Goal: Task Accomplishment & Management: Manage account settings

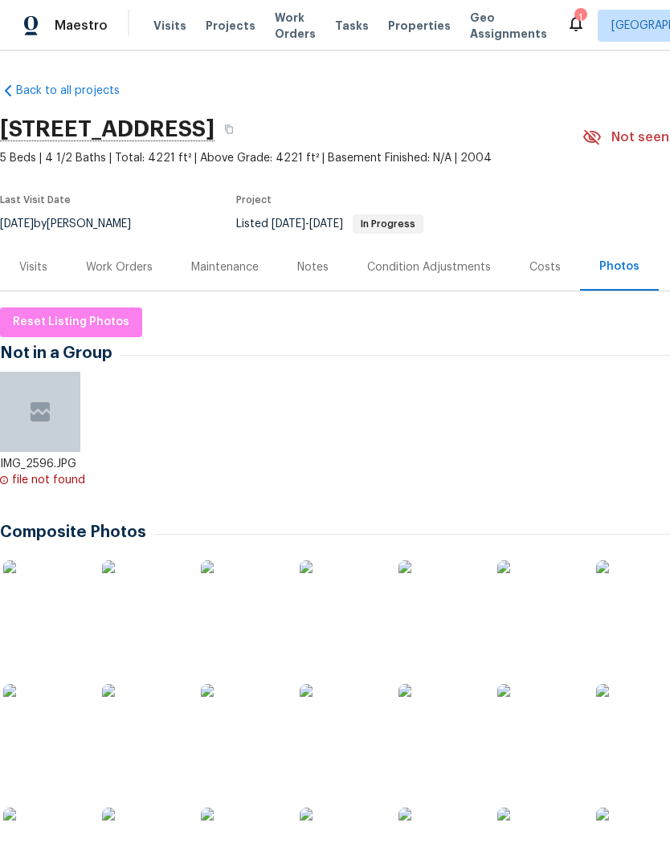
click at [117, 265] on div "Work Orders" at bounding box center [119, 267] width 67 height 16
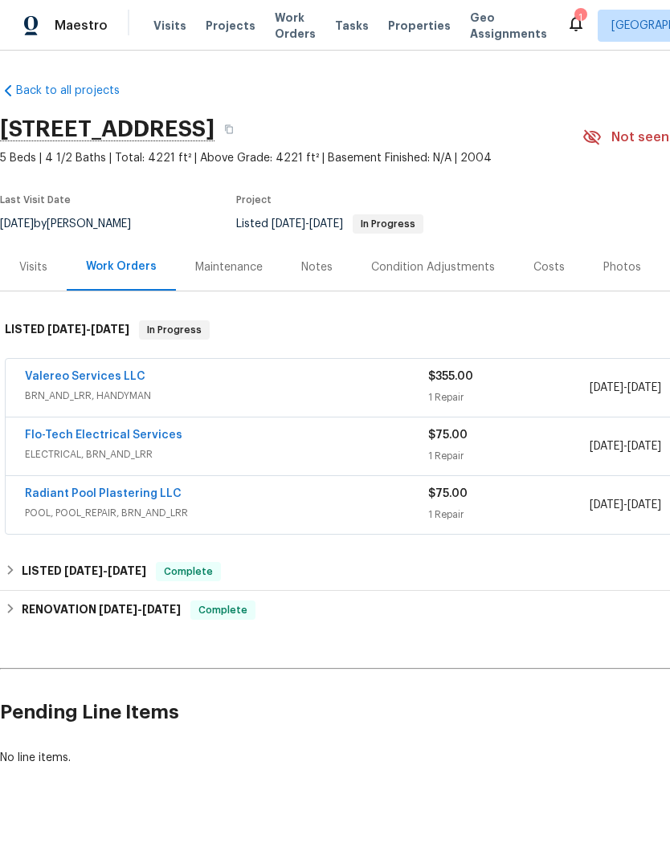
click at [219, 377] on div "Valereo Services LLC" at bounding box center [226, 378] width 403 height 19
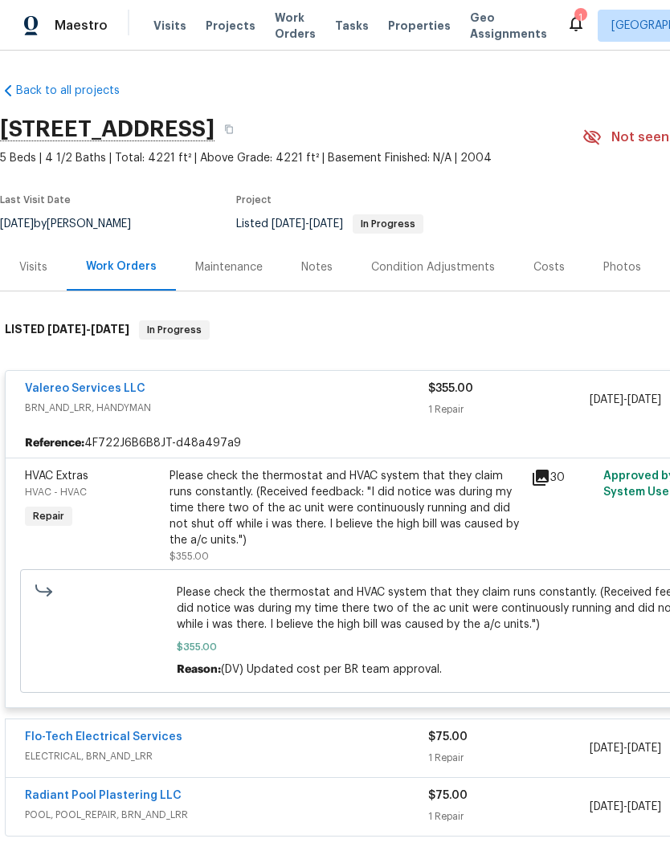
click at [225, 27] on span "Projects" at bounding box center [231, 26] width 50 height 16
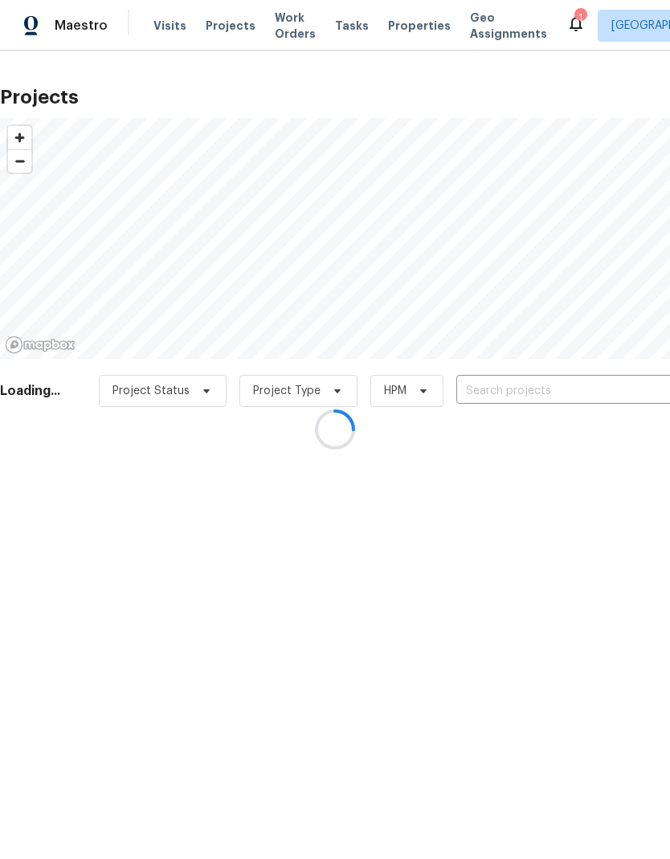
click at [568, 401] on div at bounding box center [335, 429] width 670 height 859
click at [548, 393] on div at bounding box center [335, 429] width 670 height 859
click at [536, 393] on div at bounding box center [335, 429] width 670 height 859
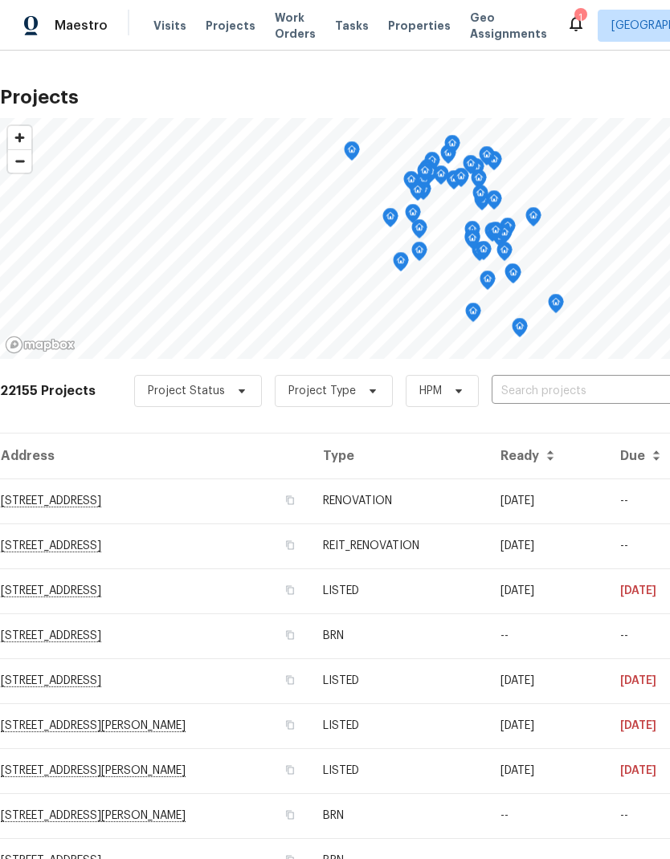
click at [551, 381] on input "text" at bounding box center [583, 391] width 184 height 25
type input "[PERSON_NAME]"
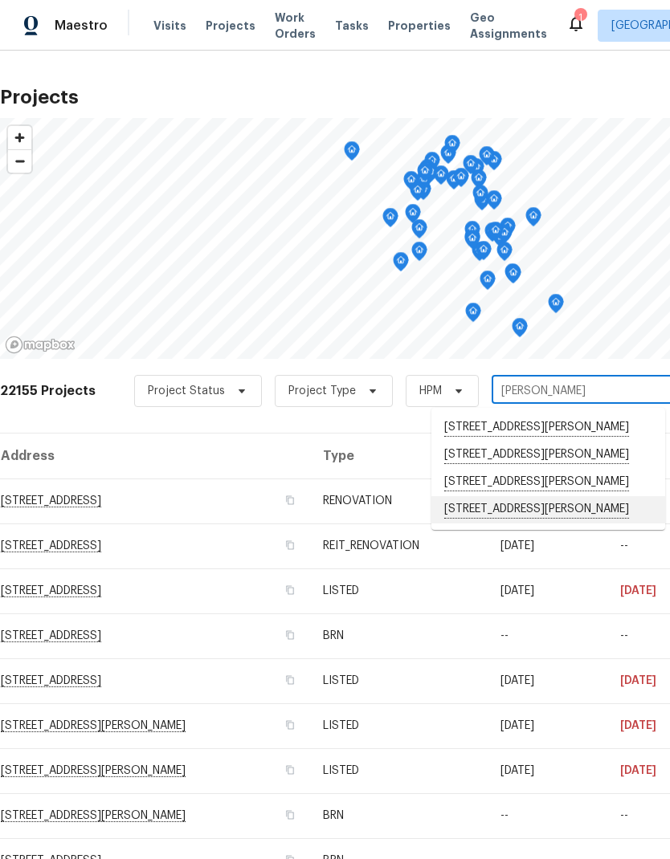
click at [571, 511] on li "[STREET_ADDRESS][PERSON_NAME]" at bounding box center [548, 509] width 234 height 27
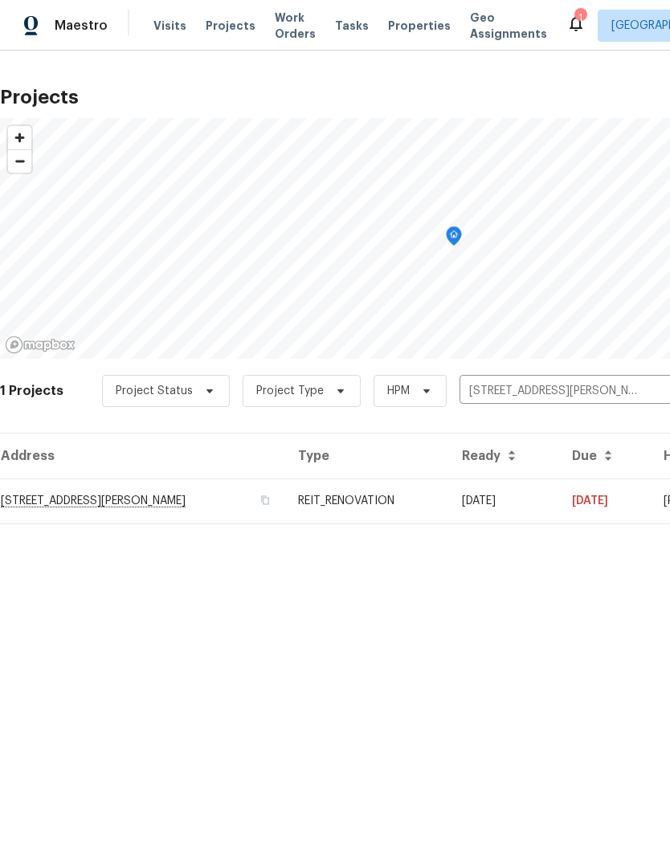
click at [114, 495] on td "[STREET_ADDRESS][PERSON_NAME]" at bounding box center [142, 501] width 285 height 45
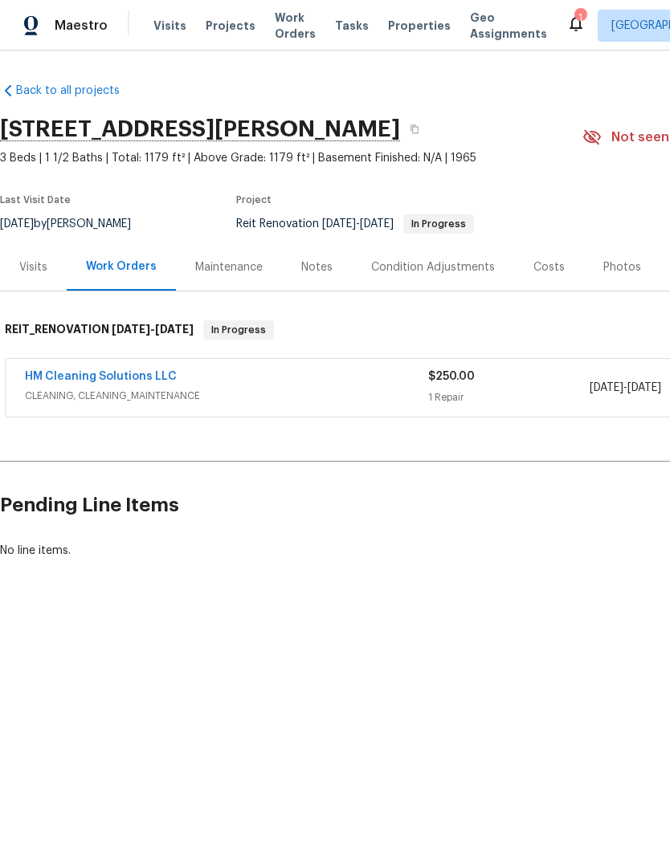
click at [140, 374] on link "HM Cleaning Solutions LLC" at bounding box center [101, 376] width 152 height 11
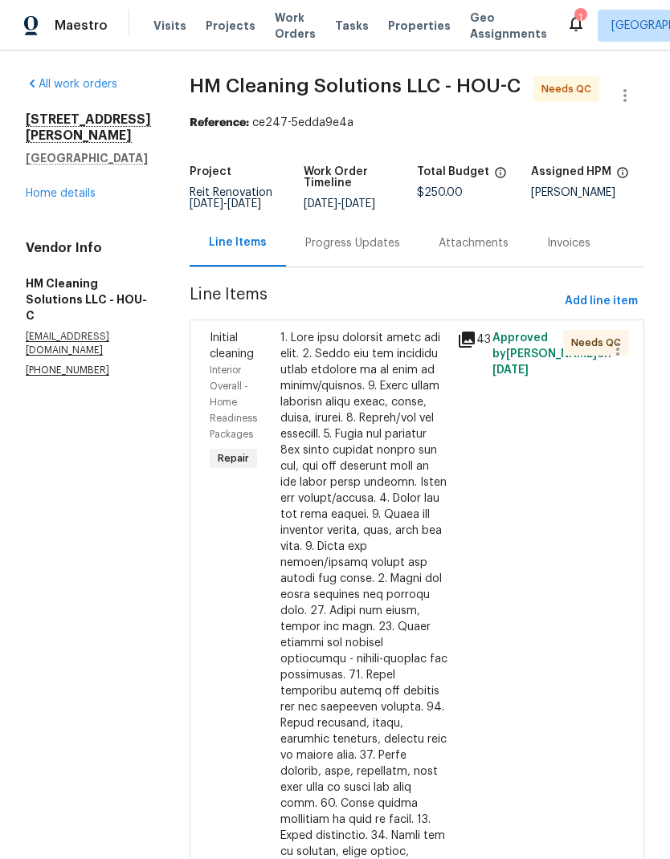
click at [414, 502] on div at bounding box center [363, 715] width 167 height 771
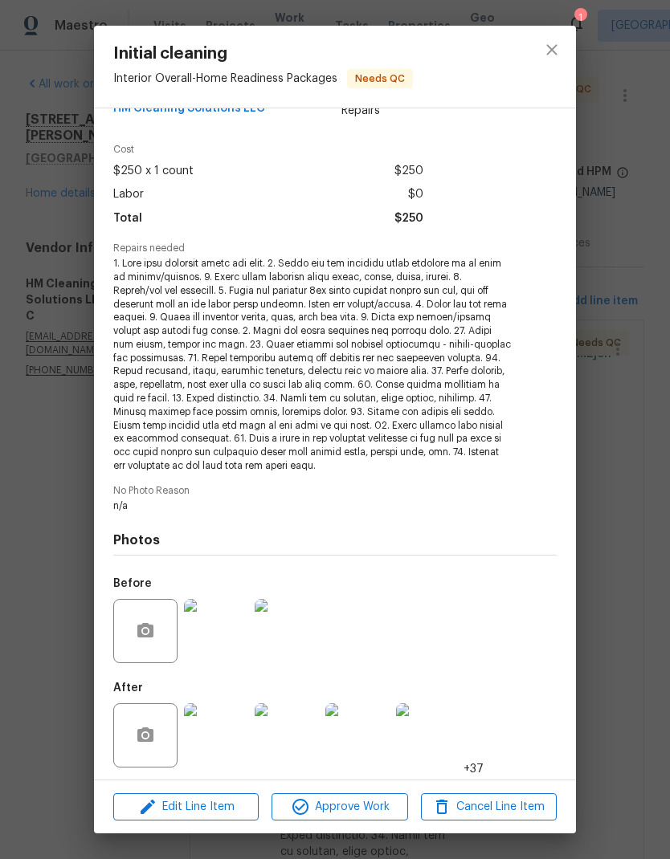
scroll to position [38, 0]
click at [220, 736] on img at bounding box center [216, 736] width 64 height 64
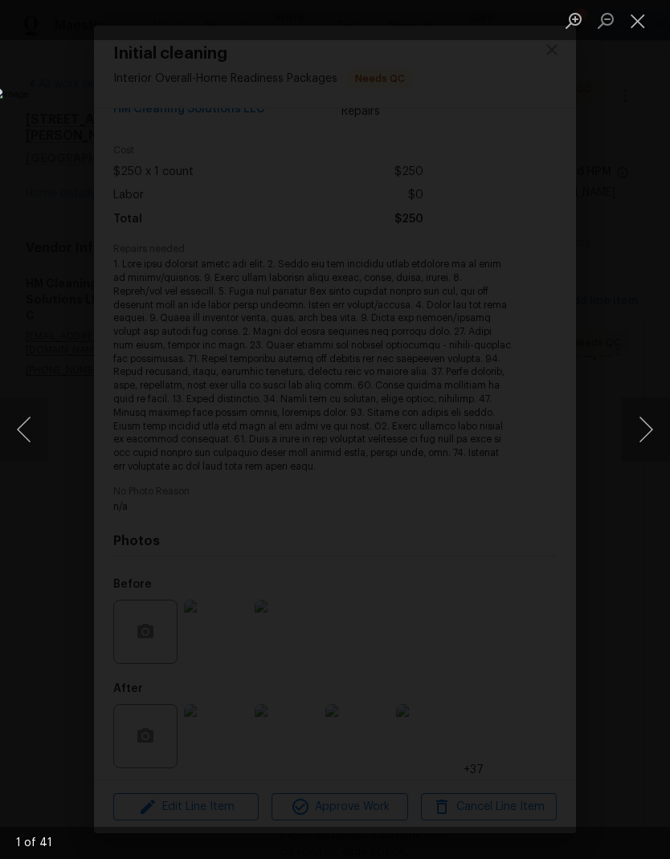
click at [57, 764] on div "Lightbox" at bounding box center [335, 429] width 670 height 859
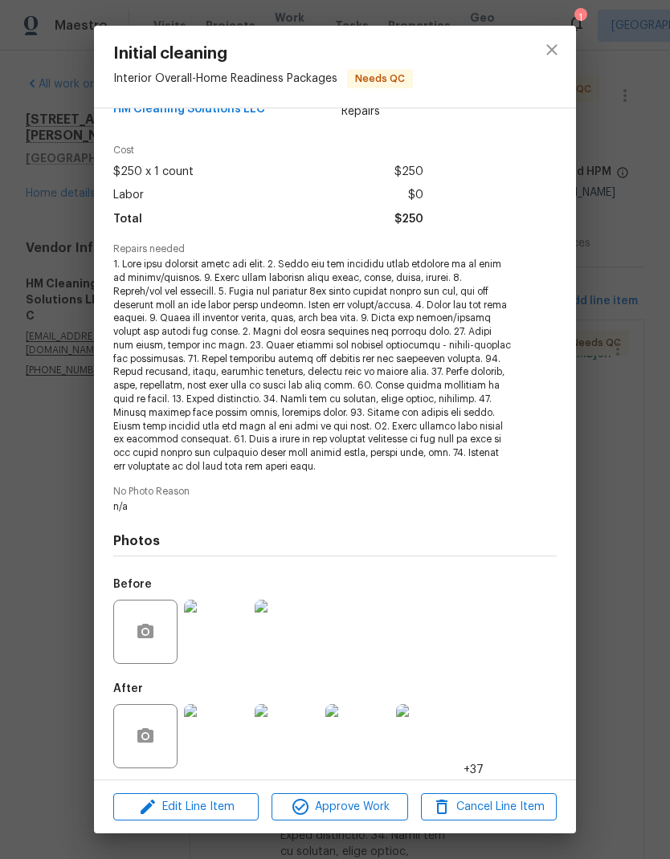
click at [220, 633] on img at bounding box center [216, 632] width 64 height 64
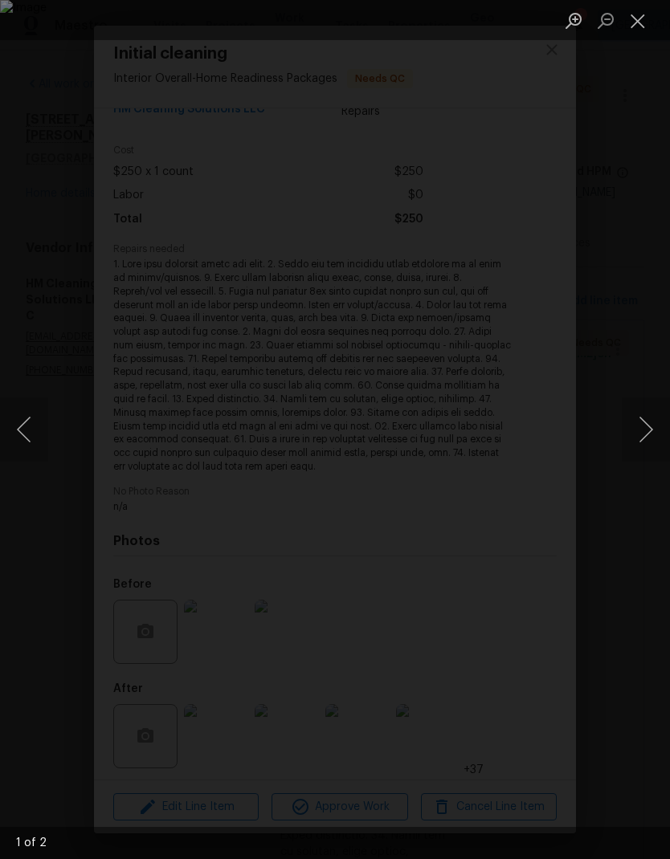
click at [645, 437] on button "Next image" at bounding box center [645, 429] width 48 height 64
click at [642, 27] on button "Close lightbox" at bounding box center [637, 20] width 32 height 28
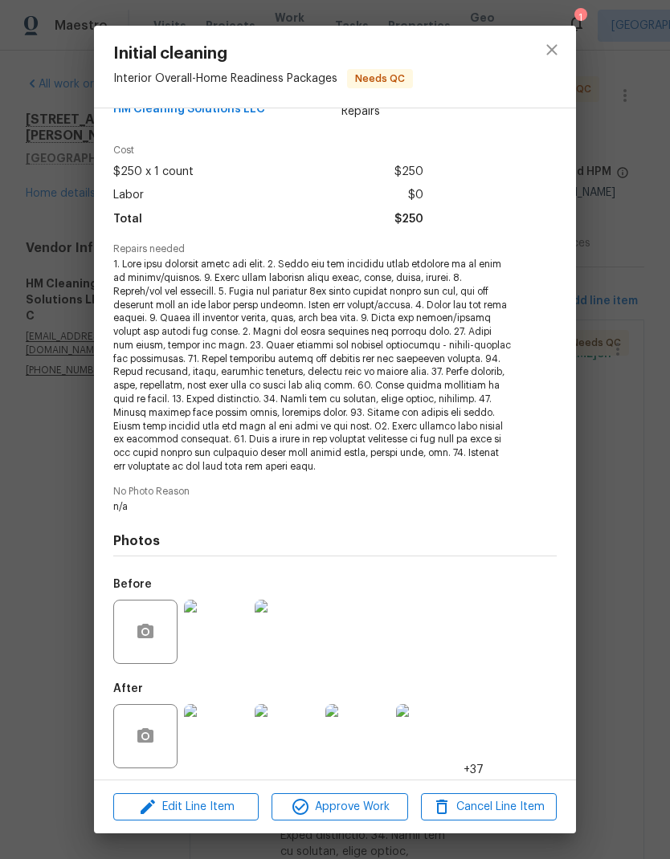
click at [221, 752] on img at bounding box center [216, 736] width 64 height 64
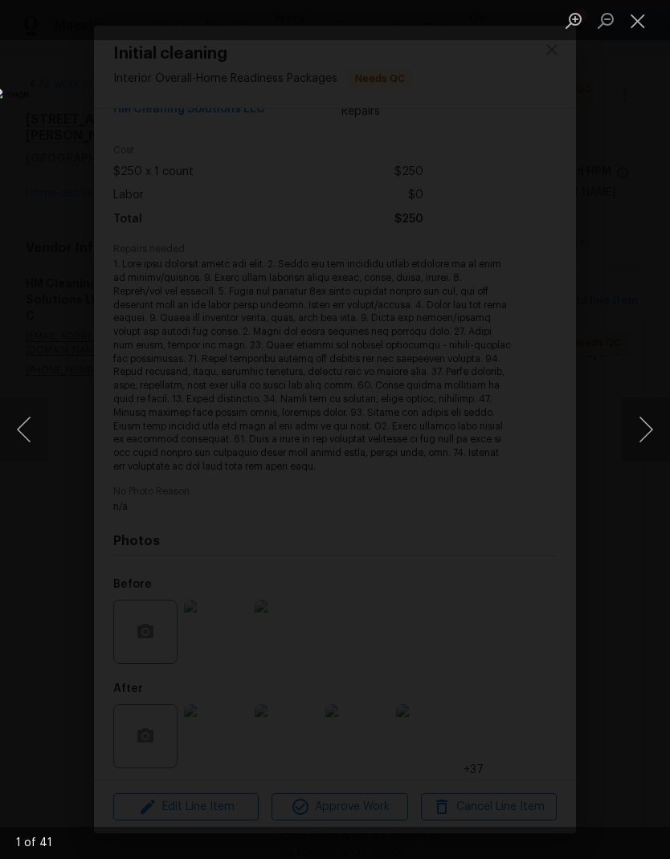
click at [647, 442] on button "Next image" at bounding box center [645, 429] width 48 height 64
click at [650, 439] on button "Next image" at bounding box center [645, 429] width 48 height 64
click at [649, 435] on button "Next image" at bounding box center [645, 429] width 48 height 64
click at [646, 434] on button "Next image" at bounding box center [645, 429] width 48 height 64
click at [646, 432] on button "Next image" at bounding box center [645, 429] width 48 height 64
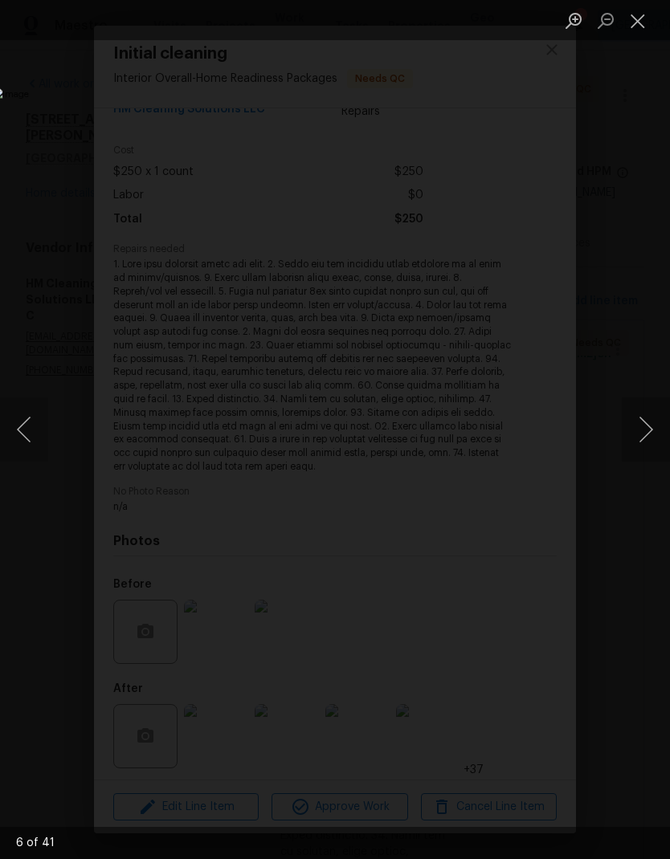
click at [646, 429] on button "Next image" at bounding box center [645, 429] width 48 height 64
click at [648, 427] on button "Next image" at bounding box center [645, 429] width 48 height 64
click at [646, 428] on button "Next image" at bounding box center [645, 429] width 48 height 64
click at [31, 445] on button "Previous image" at bounding box center [24, 429] width 48 height 64
click at [27, 437] on button "Previous image" at bounding box center [24, 429] width 48 height 64
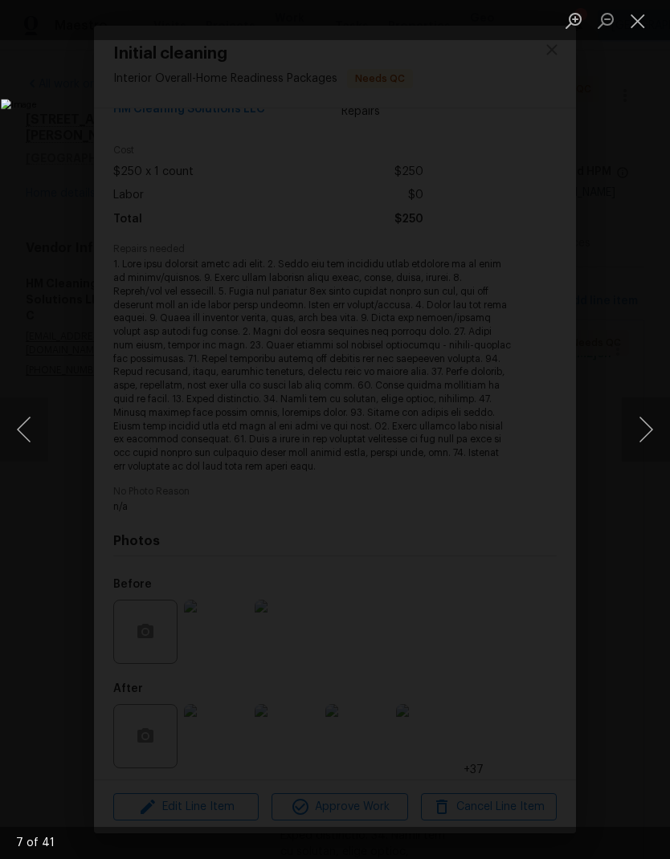
click at [647, 430] on button "Next image" at bounding box center [645, 429] width 48 height 64
click at [650, 432] on button "Next image" at bounding box center [645, 429] width 48 height 64
click at [646, 426] on button "Next image" at bounding box center [645, 429] width 48 height 64
click at [644, 424] on button "Next image" at bounding box center [645, 429] width 48 height 64
click at [642, 422] on button "Next image" at bounding box center [645, 429] width 48 height 64
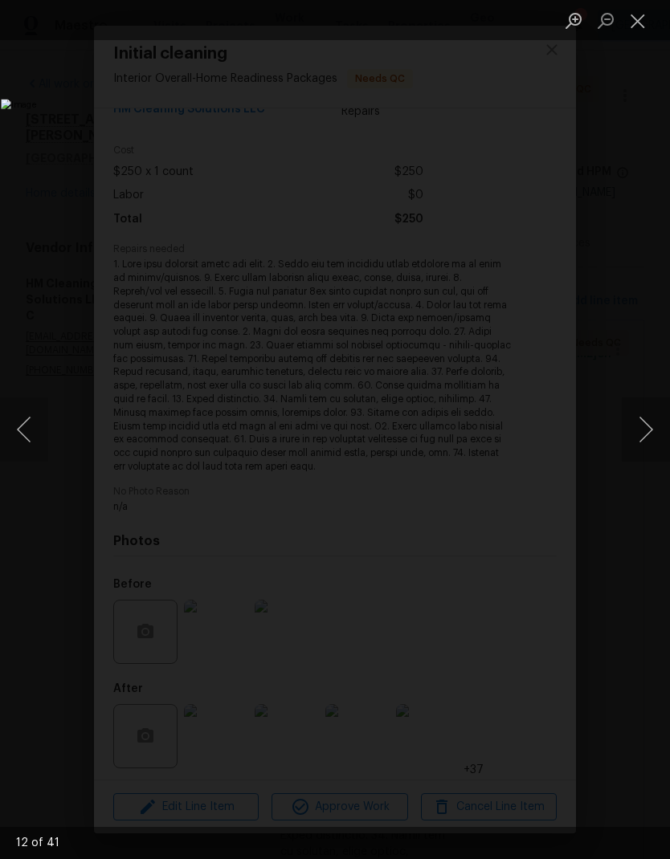
click at [641, 425] on button "Next image" at bounding box center [645, 429] width 48 height 64
click at [640, 424] on button "Next image" at bounding box center [645, 429] width 48 height 64
click at [640, 420] on button "Next image" at bounding box center [645, 429] width 48 height 64
click at [642, 422] on button "Next image" at bounding box center [645, 429] width 48 height 64
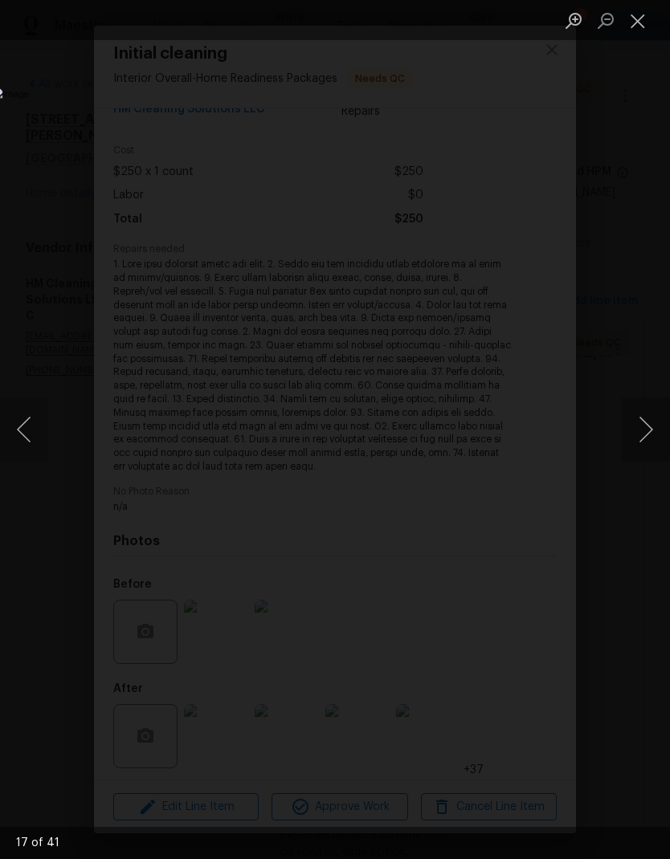
click at [642, 420] on button "Next image" at bounding box center [645, 429] width 48 height 64
click at [642, 421] on button "Next image" at bounding box center [645, 429] width 48 height 64
click at [644, 422] on button "Next image" at bounding box center [645, 429] width 48 height 64
click at [646, 424] on button "Next image" at bounding box center [645, 429] width 48 height 64
click at [646, 425] on button "Next image" at bounding box center [645, 429] width 48 height 64
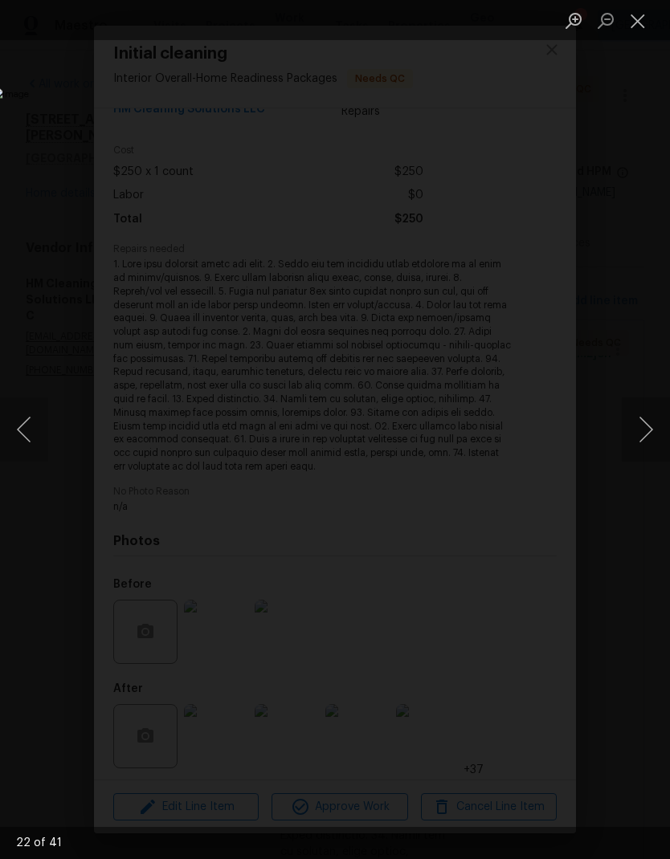
click at [650, 423] on button "Next image" at bounding box center [645, 429] width 48 height 64
click at [24, 449] on button "Previous image" at bounding box center [24, 429] width 48 height 64
click at [655, 423] on button "Next image" at bounding box center [645, 429] width 48 height 64
click at [652, 425] on button "Next image" at bounding box center [645, 429] width 48 height 64
click at [650, 426] on button "Next image" at bounding box center [645, 429] width 48 height 64
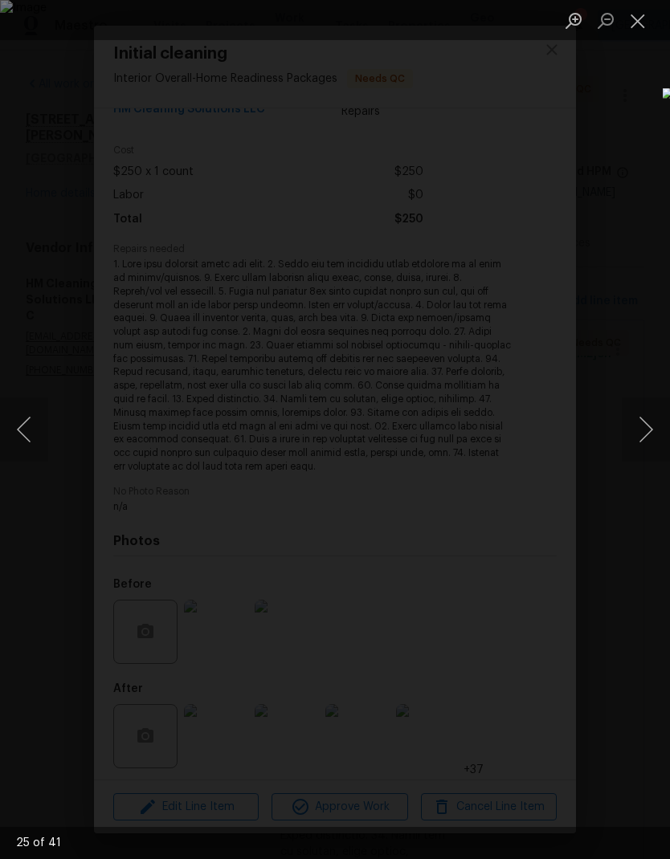
click at [650, 424] on button "Next image" at bounding box center [645, 429] width 48 height 64
click at [648, 424] on button "Next image" at bounding box center [645, 429] width 48 height 64
click at [648, 423] on button "Next image" at bounding box center [645, 429] width 48 height 64
click at [647, 427] on button "Next image" at bounding box center [645, 429] width 48 height 64
click at [648, 426] on button "Next image" at bounding box center [645, 429] width 48 height 64
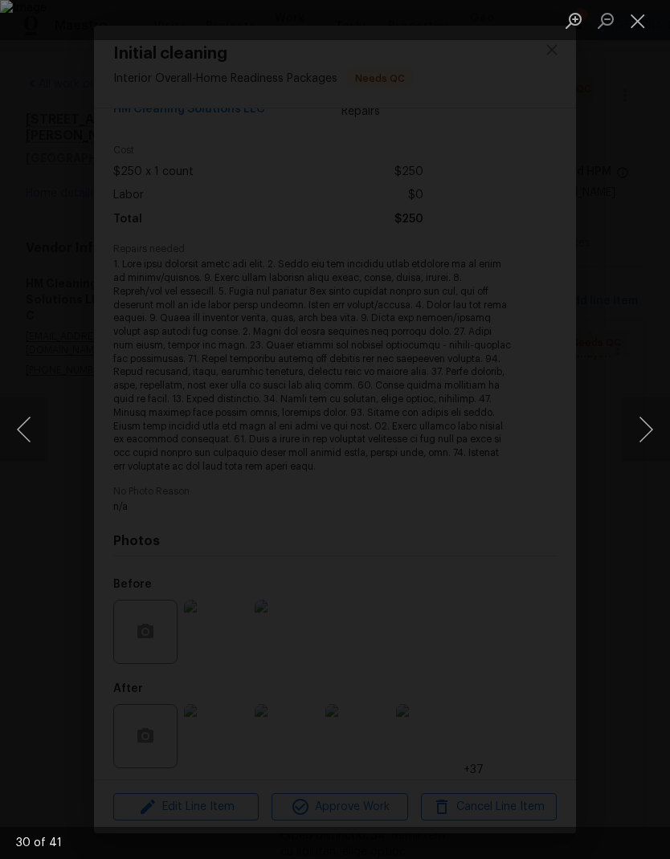
click at [648, 425] on button "Next image" at bounding box center [645, 429] width 48 height 64
click at [646, 420] on button "Next image" at bounding box center [645, 429] width 48 height 64
click at [646, 405] on button "Next image" at bounding box center [645, 429] width 48 height 64
click at [645, 410] on button "Next image" at bounding box center [645, 429] width 48 height 64
click at [646, 412] on button "Next image" at bounding box center [645, 429] width 48 height 64
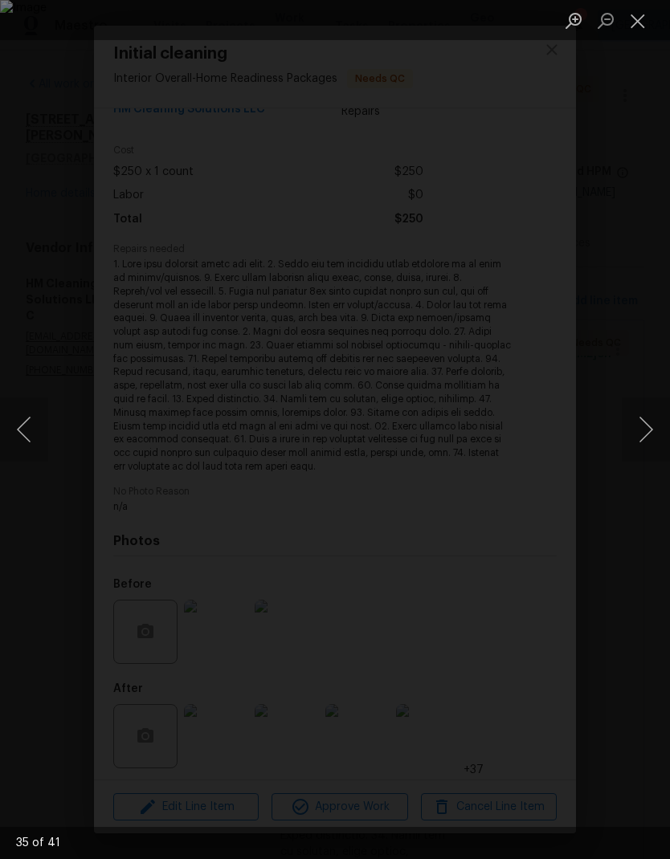
click at [650, 412] on button "Next image" at bounding box center [645, 429] width 48 height 64
click at [651, 414] on button "Next image" at bounding box center [645, 429] width 48 height 64
click at [652, 423] on button "Next image" at bounding box center [645, 429] width 48 height 64
click at [9, 423] on button "Previous image" at bounding box center [24, 429] width 48 height 64
click at [646, 422] on button "Next image" at bounding box center [645, 429] width 48 height 64
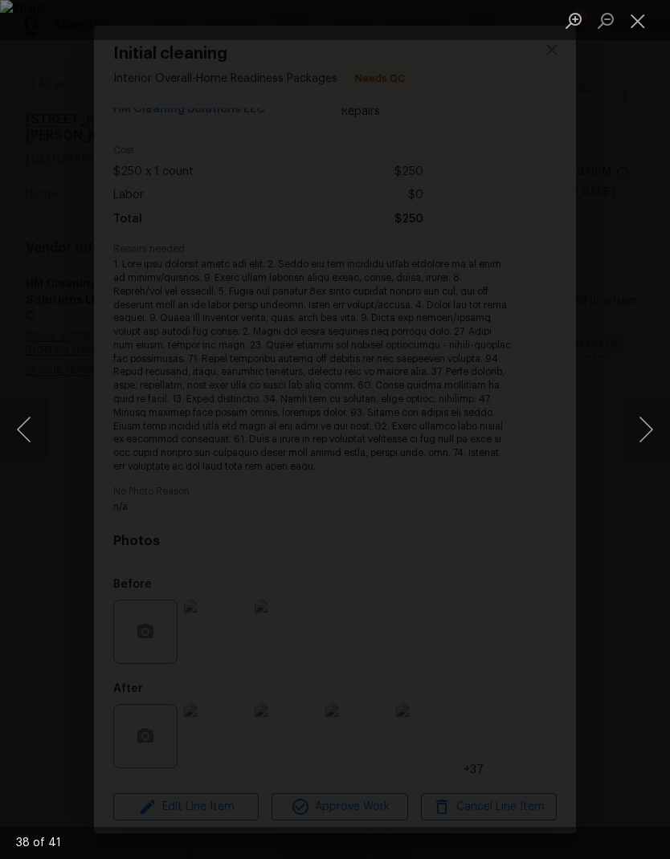
click at [649, 428] on button "Next image" at bounding box center [645, 429] width 48 height 64
click at [650, 419] on button "Next image" at bounding box center [645, 429] width 48 height 64
click at [640, 433] on button "Next image" at bounding box center [645, 429] width 48 height 64
click at [642, 419] on button "Next image" at bounding box center [645, 429] width 48 height 64
click at [632, 26] on button "Close lightbox" at bounding box center [637, 20] width 32 height 28
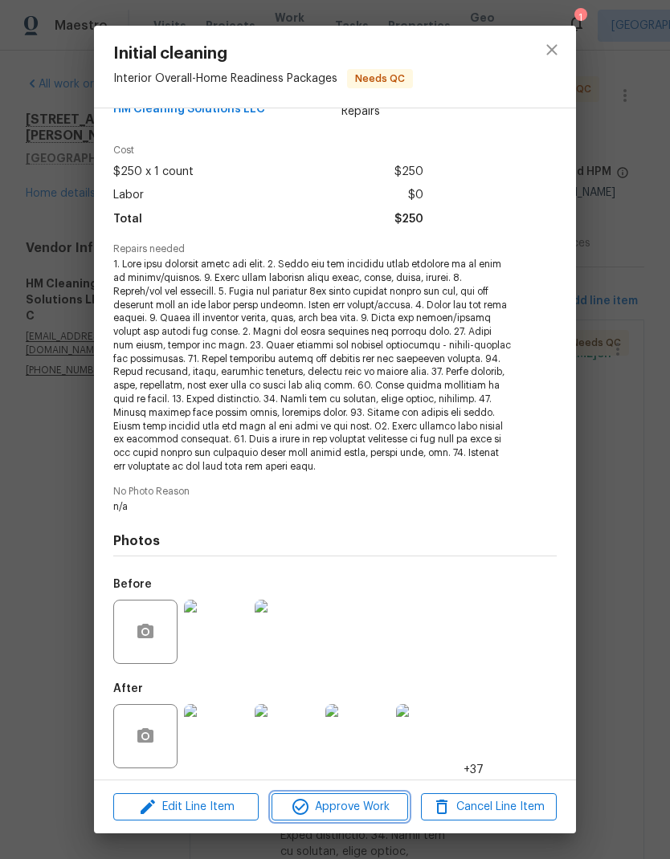
click at [371, 804] on span "Approve Work" at bounding box center [339, 807] width 126 height 20
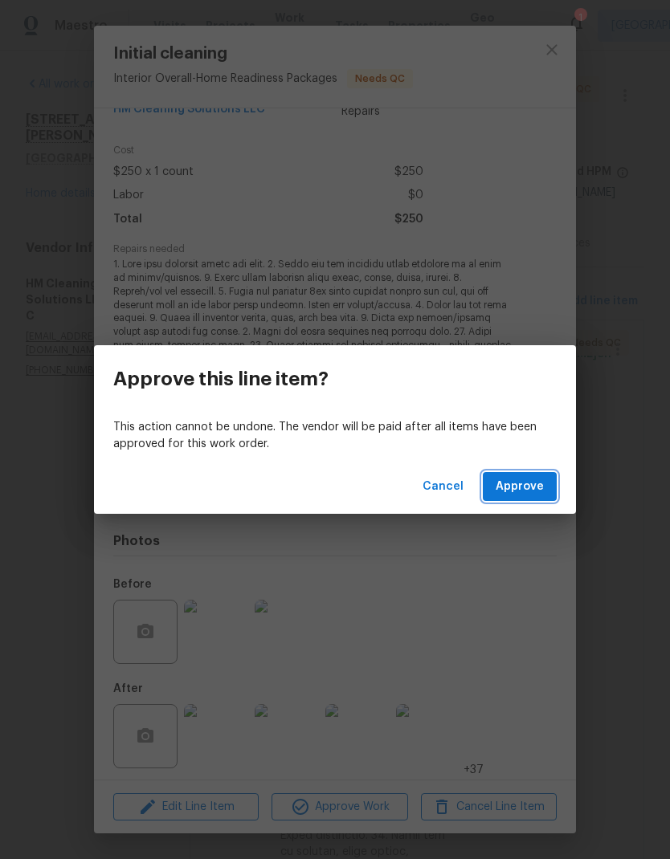
click at [523, 493] on span "Approve" at bounding box center [519, 487] width 48 height 20
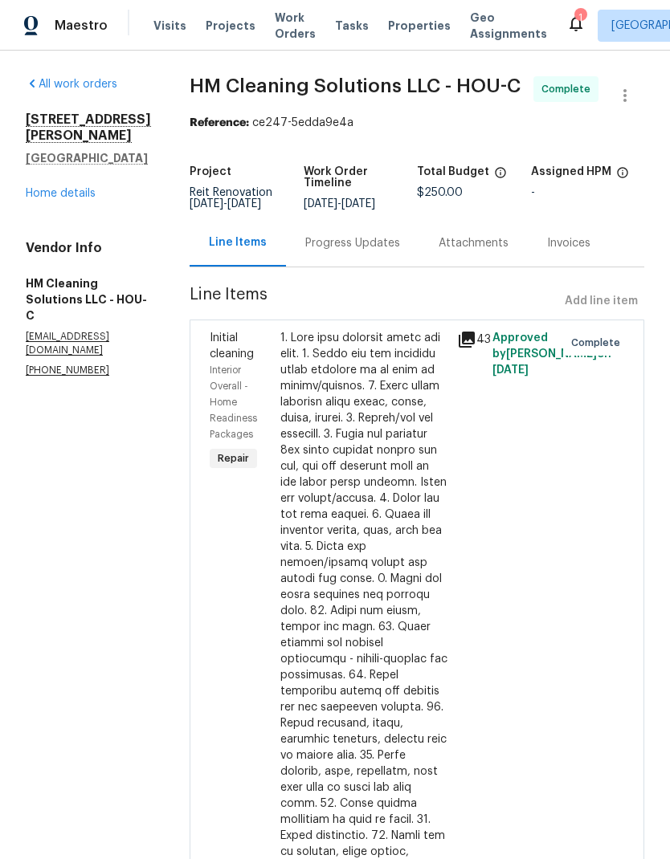
click at [67, 188] on link "Home details" at bounding box center [61, 193] width 70 height 11
